Goal: Entertainment & Leisure: Consume media (video, audio)

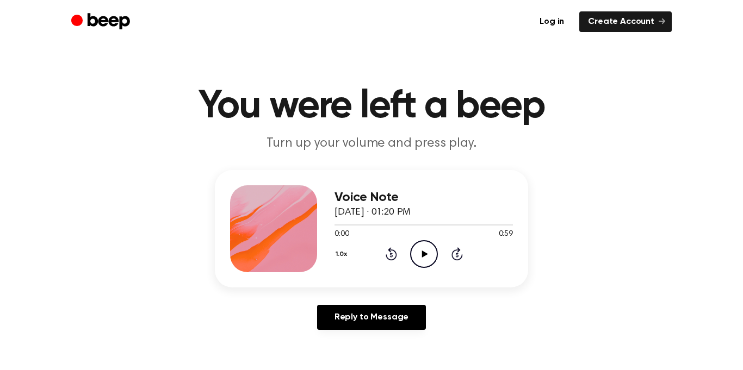
click at [439, 253] on div "1.0x Rewind 5 seconds Play Audio Skip 5 seconds" at bounding box center [423, 254] width 178 height 28
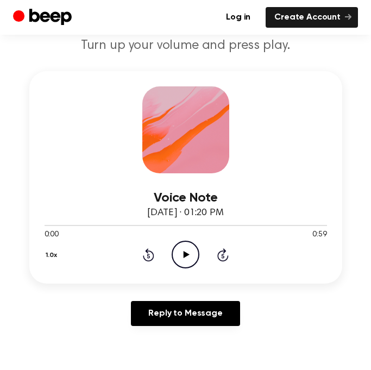
scroll to position [119, 0]
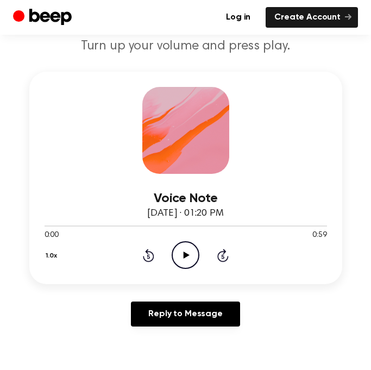
click at [192, 261] on icon "Play Audio" at bounding box center [186, 255] width 28 height 28
click at [186, 254] on icon "Pause Audio" at bounding box center [186, 255] width 28 height 28
click at [178, 255] on icon "Play Audio" at bounding box center [186, 255] width 28 height 28
click at [189, 254] on icon "Pause Audio" at bounding box center [186, 255] width 28 height 28
click at [147, 258] on icon "Rewind 5 seconds" at bounding box center [148, 255] width 12 height 14
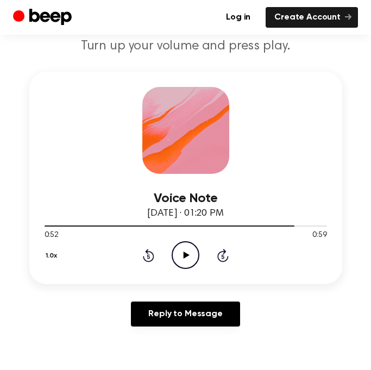
click at [147, 258] on icon "Rewind 5 seconds" at bounding box center [148, 255] width 12 height 14
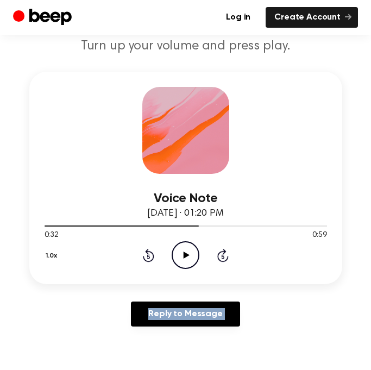
click at [147, 258] on icon "Rewind 5 seconds" at bounding box center [148, 255] width 12 height 14
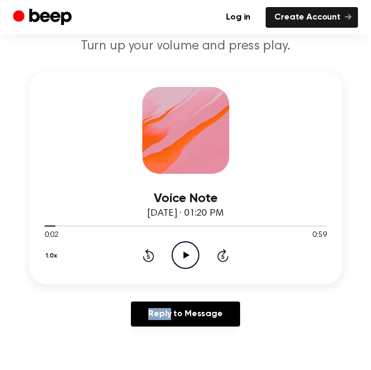
click at [146, 260] on icon at bounding box center [148, 255] width 11 height 13
click at [176, 248] on icon "Play Audio" at bounding box center [186, 255] width 28 height 28
click at [183, 250] on icon "Pause Audio" at bounding box center [186, 255] width 28 height 28
click at [144, 253] on icon "Rewind 5 seconds" at bounding box center [148, 255] width 12 height 14
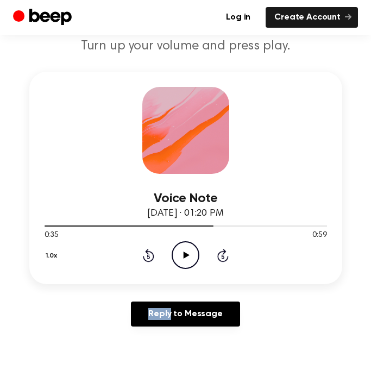
click at [144, 253] on icon "Rewind 5 seconds" at bounding box center [148, 255] width 12 height 14
click at [146, 253] on icon "Rewind 5 seconds" at bounding box center [148, 255] width 12 height 14
click at [183, 255] on icon "Play Audio" at bounding box center [186, 255] width 28 height 28
click at [195, 248] on icon "Pause Audio" at bounding box center [186, 255] width 28 height 28
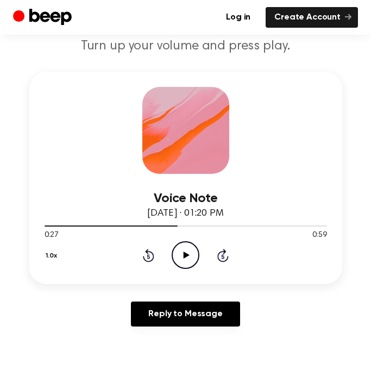
click at [186, 248] on icon "Play Audio" at bounding box center [186, 255] width 28 height 28
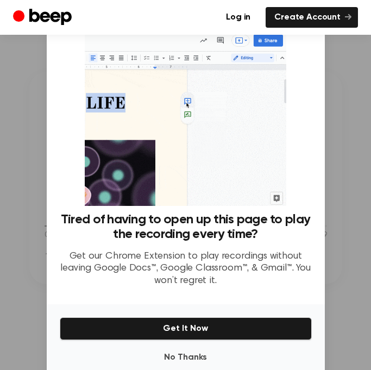
click at [341, 180] on div at bounding box center [185, 185] width 371 height 370
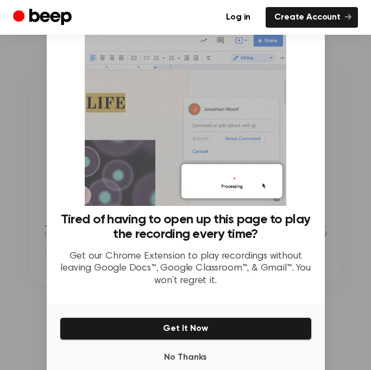
click at [341, 180] on div at bounding box center [185, 185] width 371 height 370
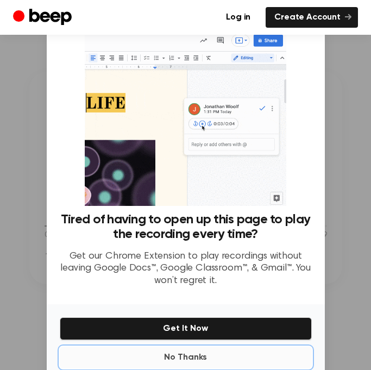
click at [206, 362] on button "No Thanks" at bounding box center [186, 358] width 252 height 22
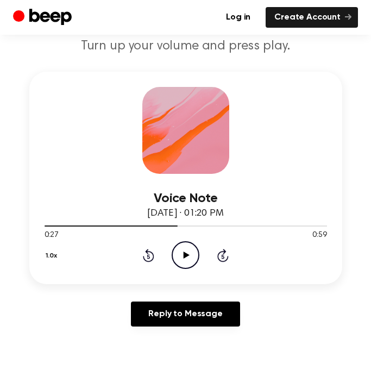
click at [174, 250] on icon "Play Audio" at bounding box center [186, 255] width 28 height 28
click at [174, 253] on icon "Pause Audio" at bounding box center [186, 255] width 28 height 28
click at [174, 253] on icon "Play Audio" at bounding box center [186, 255] width 28 height 28
click at [196, 253] on icon "Pause Audio" at bounding box center [186, 255] width 28 height 28
click at [193, 251] on icon "Play Audio" at bounding box center [186, 255] width 28 height 28
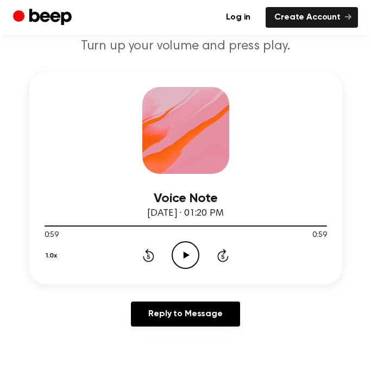
click at [148, 252] on icon at bounding box center [148, 255] width 11 height 13
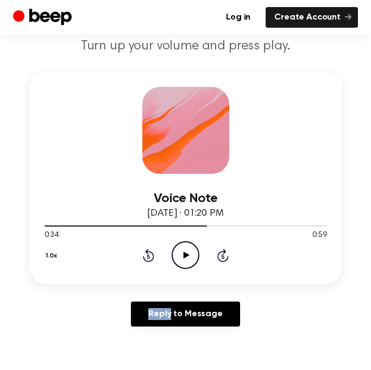
click at [148, 252] on icon at bounding box center [148, 255] width 11 height 13
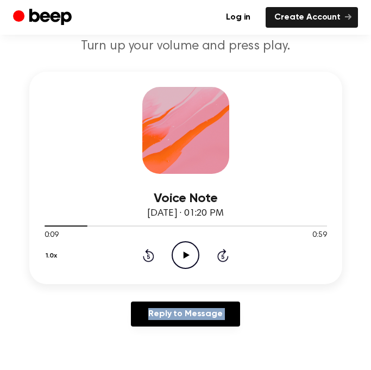
click at [184, 246] on icon "Play Audio" at bounding box center [186, 255] width 28 height 28
click at [187, 247] on icon "Pause Audio" at bounding box center [186, 255] width 28 height 28
click at [191, 255] on icon "Play Audio" at bounding box center [186, 255] width 28 height 28
click at [191, 255] on icon "Pause Audio" at bounding box center [186, 255] width 28 height 28
click at [191, 255] on icon "Play Audio" at bounding box center [186, 255] width 28 height 28
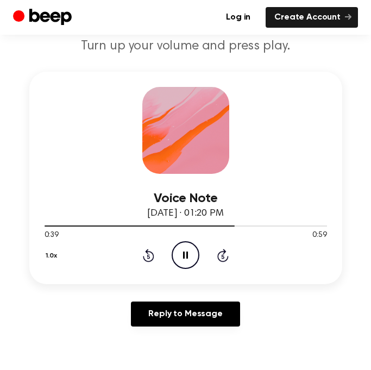
click at [191, 252] on icon "Pause Audio" at bounding box center [186, 255] width 28 height 28
click at [185, 257] on icon "Play Audio" at bounding box center [186, 255] width 28 height 28
click at [178, 251] on icon "Pause Audio" at bounding box center [186, 255] width 28 height 28
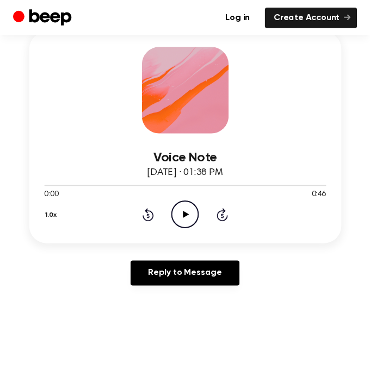
scroll to position [165, 0]
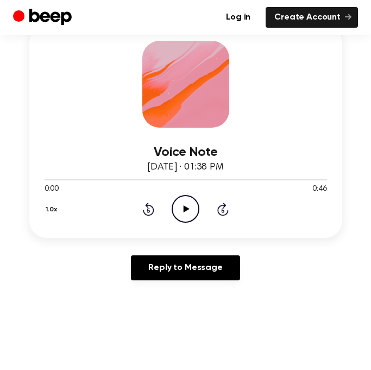
click at [186, 203] on icon "Play Audio" at bounding box center [186, 209] width 28 height 28
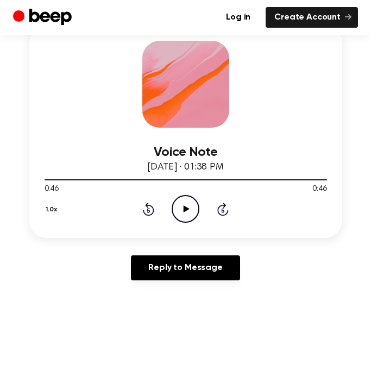
click at [152, 202] on icon "Rewind 5 seconds" at bounding box center [148, 209] width 12 height 14
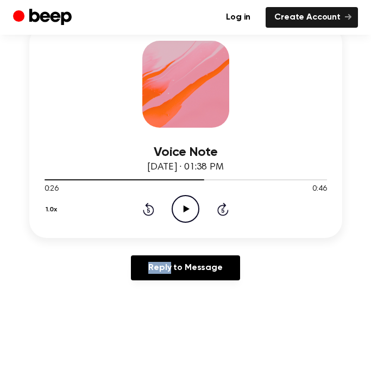
click at [152, 202] on icon "Rewind 5 seconds" at bounding box center [148, 209] width 12 height 14
click at [138, 212] on div "1.0x Rewind 5 seconds Play Audio Skip 5 seconds" at bounding box center [186, 209] width 283 height 28
click at [154, 211] on icon at bounding box center [148, 209] width 11 height 13
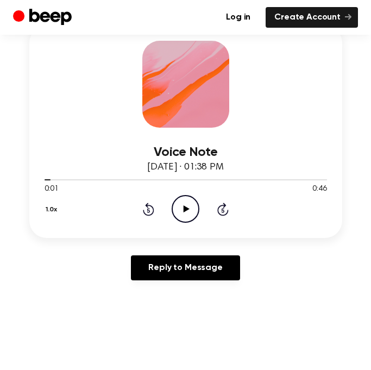
click at [150, 210] on icon "Rewind 5 seconds" at bounding box center [148, 209] width 12 height 14
click at [190, 205] on icon "Play Audio" at bounding box center [186, 209] width 28 height 28
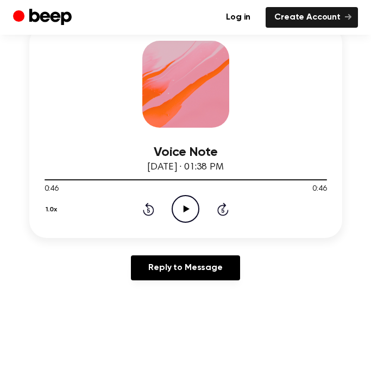
click at [153, 208] on icon at bounding box center [148, 209] width 11 height 13
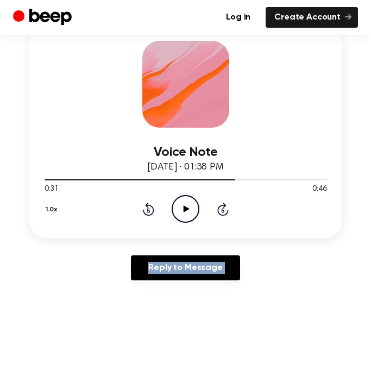
click at [153, 208] on icon at bounding box center [148, 209] width 11 height 13
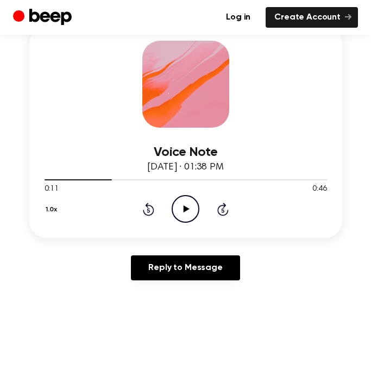
click at [153, 208] on icon at bounding box center [148, 209] width 11 height 13
click at [149, 209] on icon "Rewind 5 seconds" at bounding box center [148, 209] width 12 height 14
click at [185, 204] on icon "Play Audio" at bounding box center [186, 209] width 28 height 28
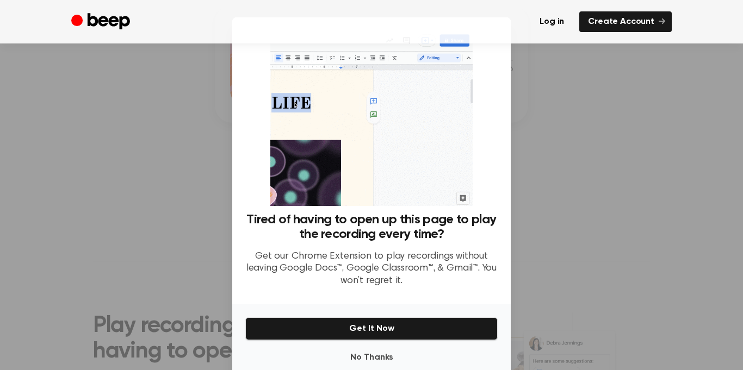
click at [371, 176] on img at bounding box center [371, 118] width 202 height 176
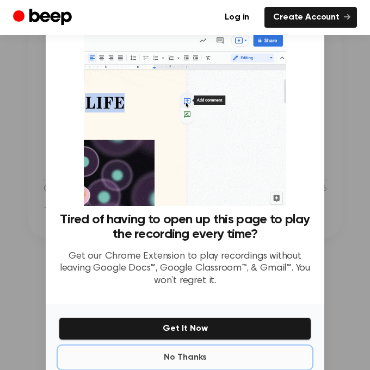
click at [194, 360] on button "No Thanks" at bounding box center [185, 358] width 252 height 22
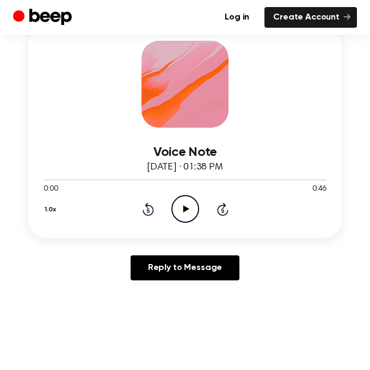
click at [178, 207] on icon "Play Audio" at bounding box center [185, 209] width 28 height 28
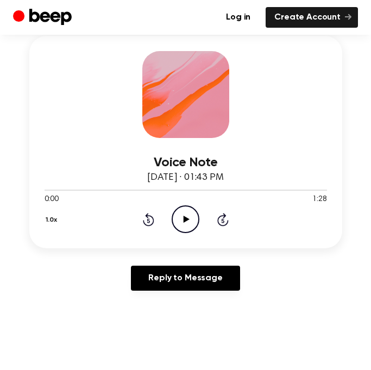
scroll to position [151, 0]
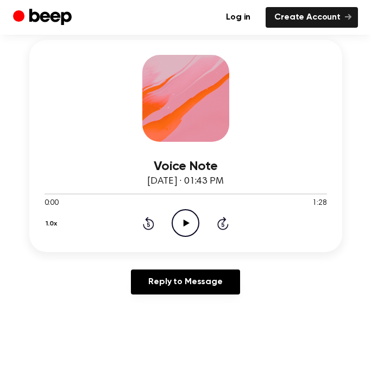
click at [188, 229] on icon "Play Audio" at bounding box center [186, 223] width 28 height 28
click at [142, 220] on icon "Rewind 5 seconds" at bounding box center [148, 223] width 12 height 14
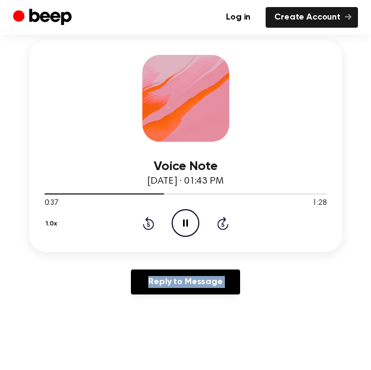
click at [142, 220] on icon "Rewind 5 seconds" at bounding box center [148, 223] width 12 height 14
click at [137, 225] on div "1.0x Rewind 5 seconds Pause Audio Skip 5 seconds" at bounding box center [186, 223] width 283 height 28
click at [149, 223] on icon at bounding box center [148, 224] width 3 height 4
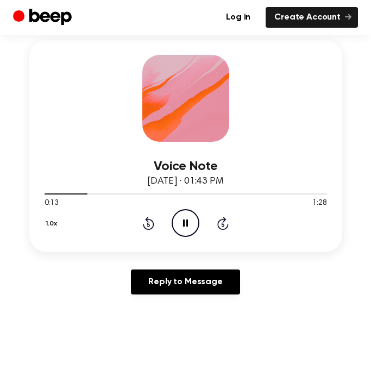
click at [149, 223] on icon at bounding box center [148, 224] width 3 height 4
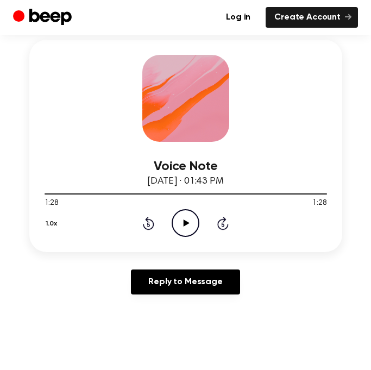
click at [150, 226] on icon "Rewind 5 seconds" at bounding box center [148, 223] width 12 height 14
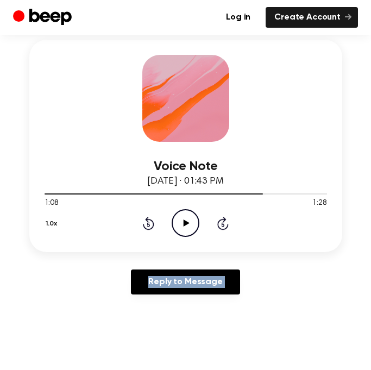
click at [150, 226] on icon "Rewind 5 seconds" at bounding box center [148, 223] width 12 height 14
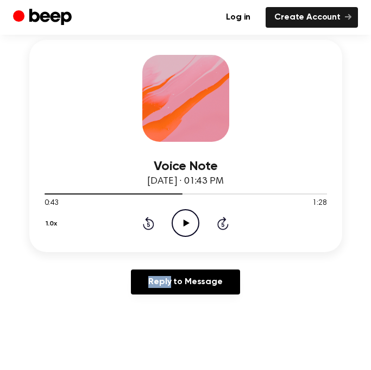
click at [150, 226] on icon "Rewind 5 seconds" at bounding box center [148, 223] width 12 height 14
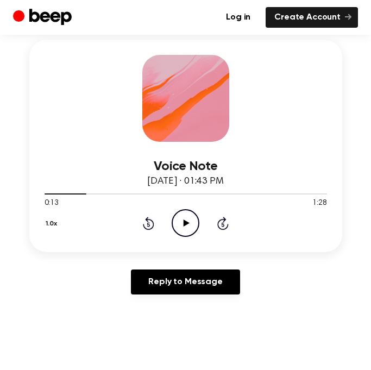
click at [150, 226] on icon "Rewind 5 seconds" at bounding box center [148, 223] width 12 height 14
click at [153, 227] on icon at bounding box center [148, 223] width 11 height 13
click at [188, 229] on icon "Play Audio" at bounding box center [186, 223] width 28 height 28
click at [228, 220] on icon "Skip 5 seconds" at bounding box center [223, 223] width 12 height 14
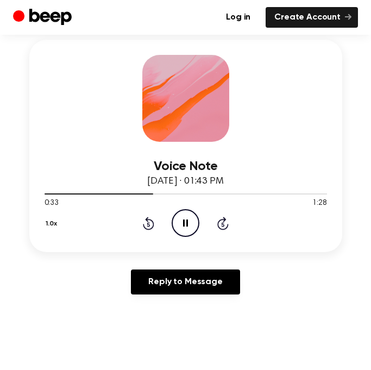
click at [228, 220] on icon "Skip 5 seconds" at bounding box center [223, 223] width 12 height 14
click at [194, 221] on icon "Pause Audio" at bounding box center [186, 223] width 28 height 28
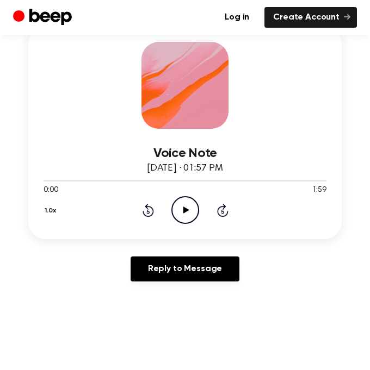
scroll to position [163, 0]
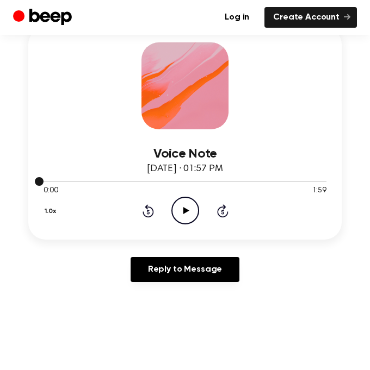
click at [242, 178] on div at bounding box center [184, 181] width 283 height 9
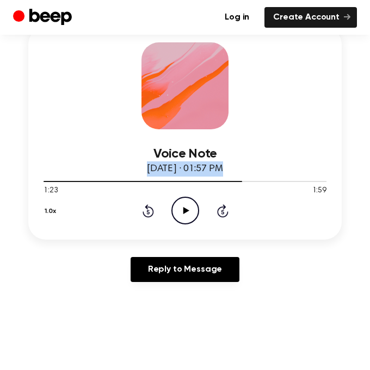
drag, startPoint x: 233, startPoint y: 180, endPoint x: 1, endPoint y: 169, distance: 233.0
click at [1, 169] on main "You were left a beep Turn up your volume and press play. Voice Note August 17, …" at bounding box center [185, 338] width 370 height 1003
click at [46, 181] on div at bounding box center [142, 181] width 198 height 1
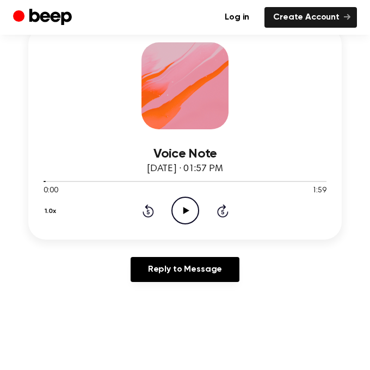
click at [180, 201] on icon "Play Audio" at bounding box center [185, 211] width 28 height 28
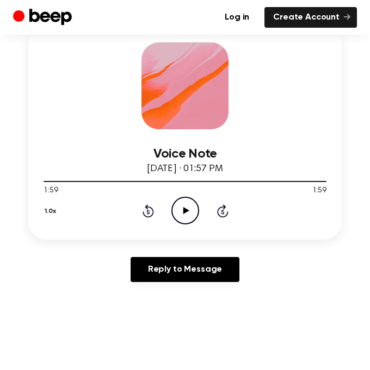
click at [144, 209] on icon "Rewind 5 seconds" at bounding box center [148, 211] width 12 height 14
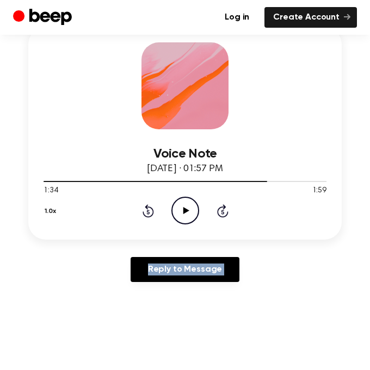
click at [144, 209] on icon "Rewind 5 seconds" at bounding box center [148, 211] width 12 height 14
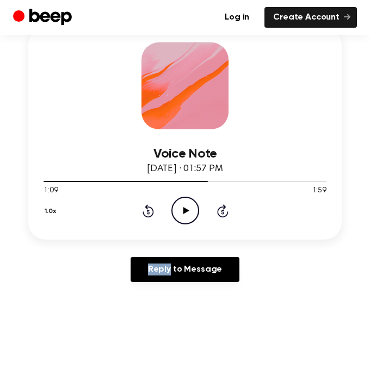
click at [144, 209] on icon "Rewind 5 seconds" at bounding box center [148, 211] width 12 height 14
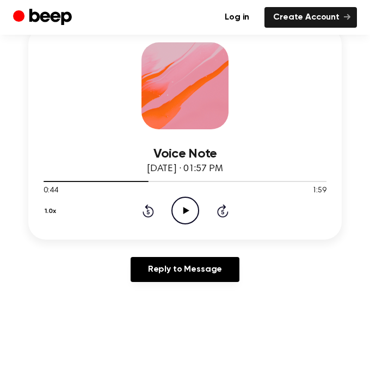
click at [144, 209] on icon "Rewind 5 seconds" at bounding box center [148, 211] width 12 height 14
click at [143, 209] on icon "Rewind 5 seconds" at bounding box center [148, 211] width 12 height 14
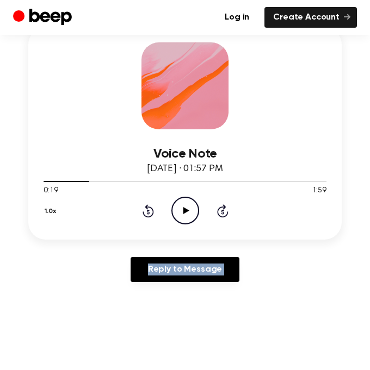
click at [143, 209] on icon "Rewind 5 seconds" at bounding box center [148, 211] width 12 height 14
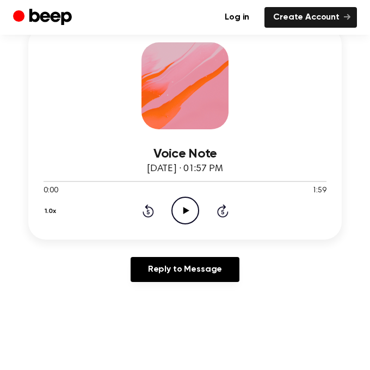
click at [189, 219] on icon "Play Audio" at bounding box center [185, 211] width 28 height 28
click at [152, 211] on icon at bounding box center [147, 210] width 11 height 13
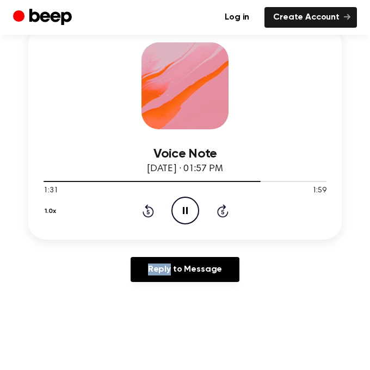
click at [152, 211] on icon at bounding box center [147, 210] width 11 height 13
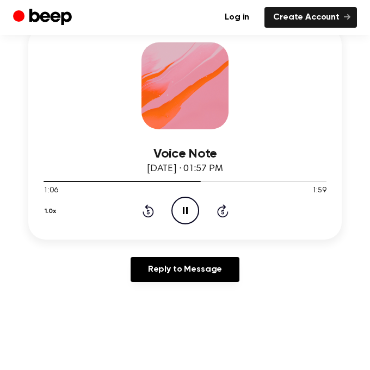
click at [152, 211] on icon at bounding box center [147, 210] width 11 height 13
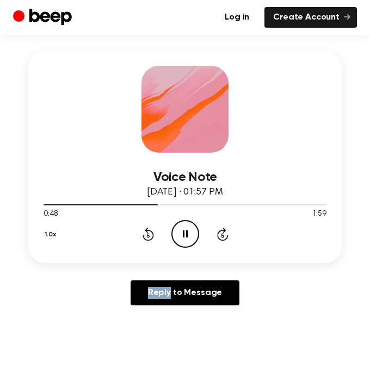
scroll to position [142, 0]
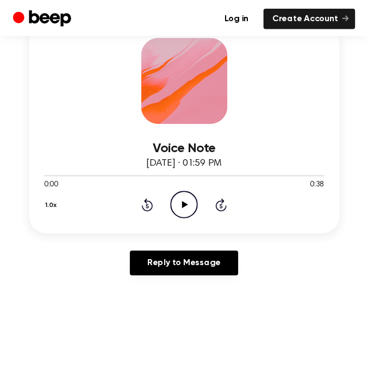
scroll to position [167, 0]
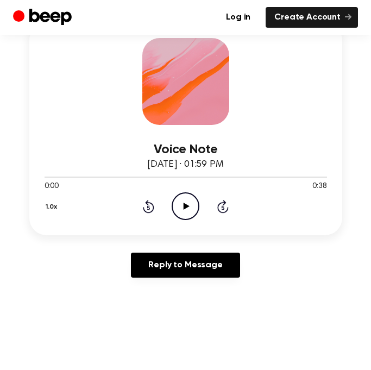
click at [188, 220] on circle at bounding box center [185, 206] width 27 height 27
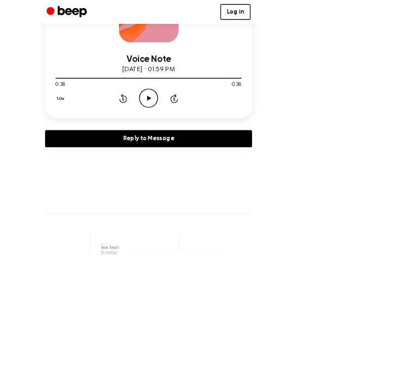
scroll to position [128, 0]
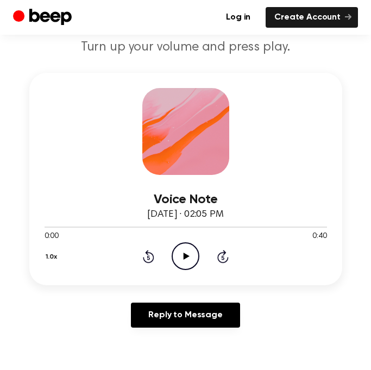
scroll to position [120, 0]
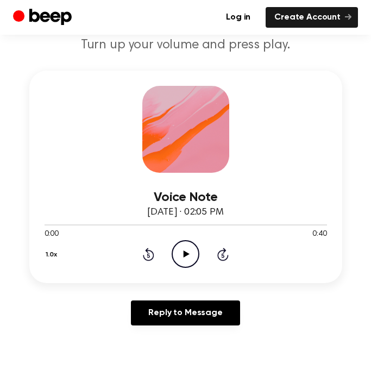
click at [188, 264] on icon "Play Audio" at bounding box center [186, 254] width 28 height 28
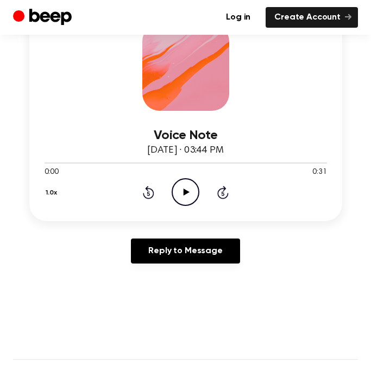
scroll to position [182, 0]
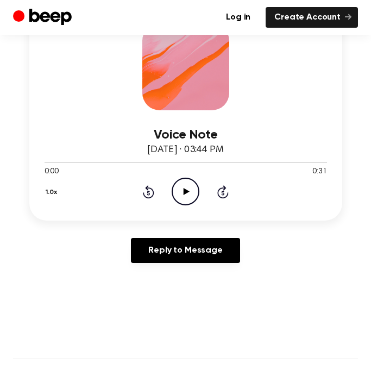
click at [183, 183] on icon "Play Audio" at bounding box center [186, 192] width 28 height 28
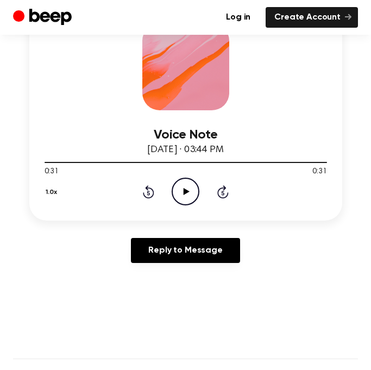
click at [148, 188] on icon at bounding box center [148, 191] width 11 height 13
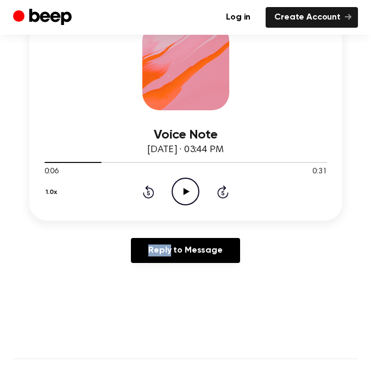
click at [179, 189] on icon "Play Audio" at bounding box center [186, 192] width 28 height 28
